Goal: Find contact information: Find contact information

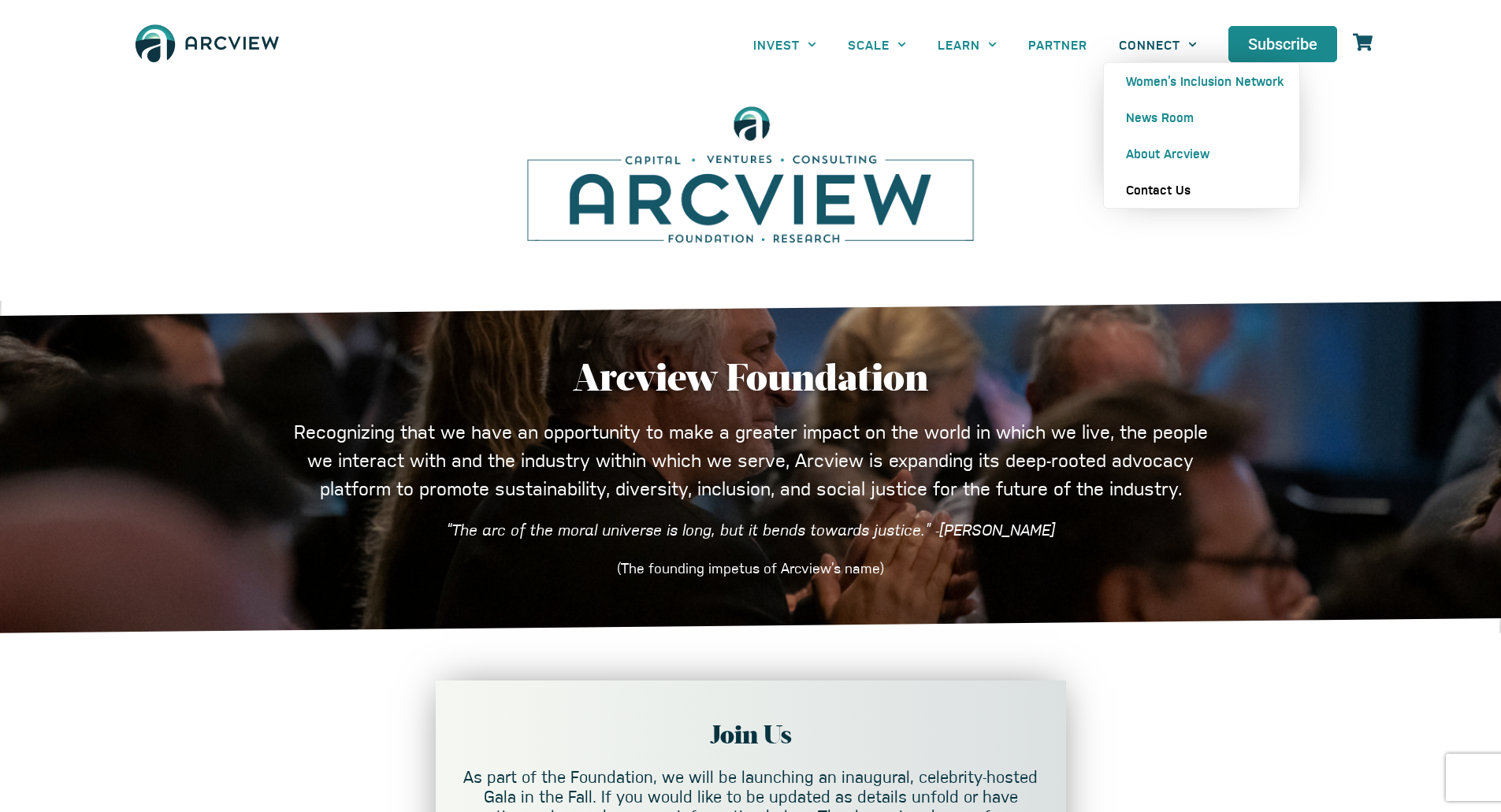
click at [1167, 182] on link "Contact Us" at bounding box center [1201, 189] width 196 height 36
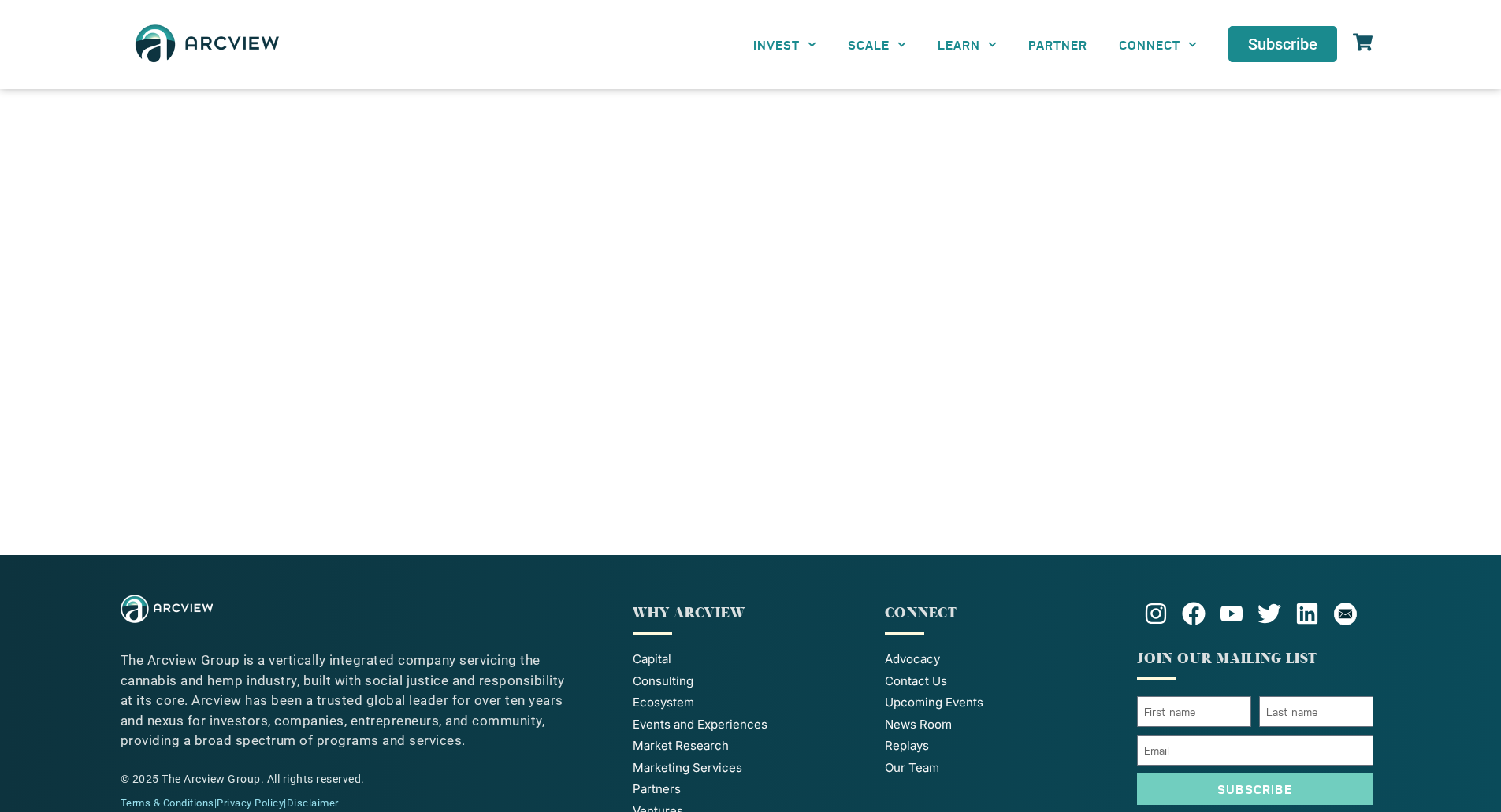
scroll to position [606, 0]
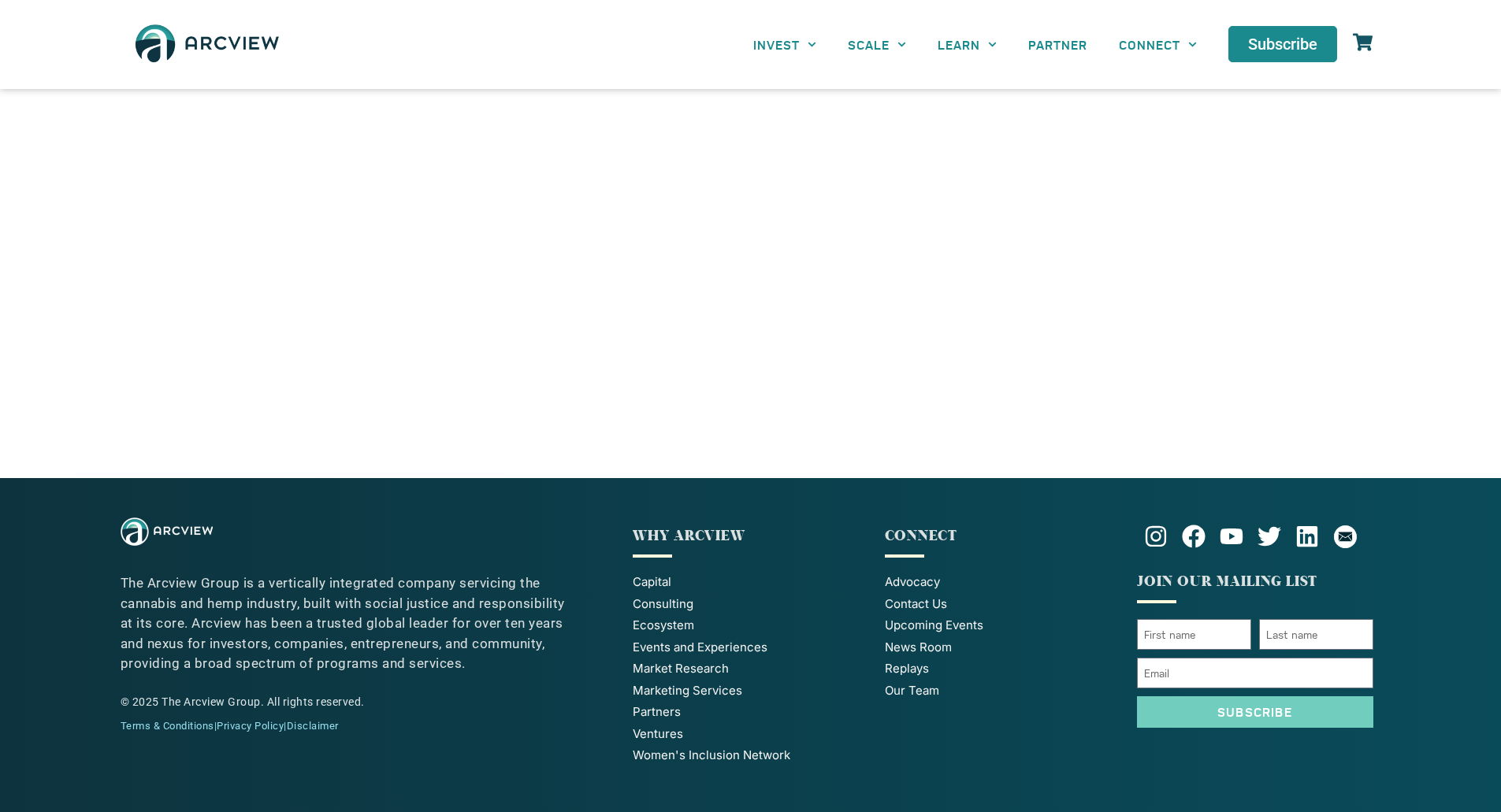
click at [911, 692] on span "Our Team" at bounding box center [911, 691] width 54 height 18
